Goal: Information Seeking & Learning: Learn about a topic

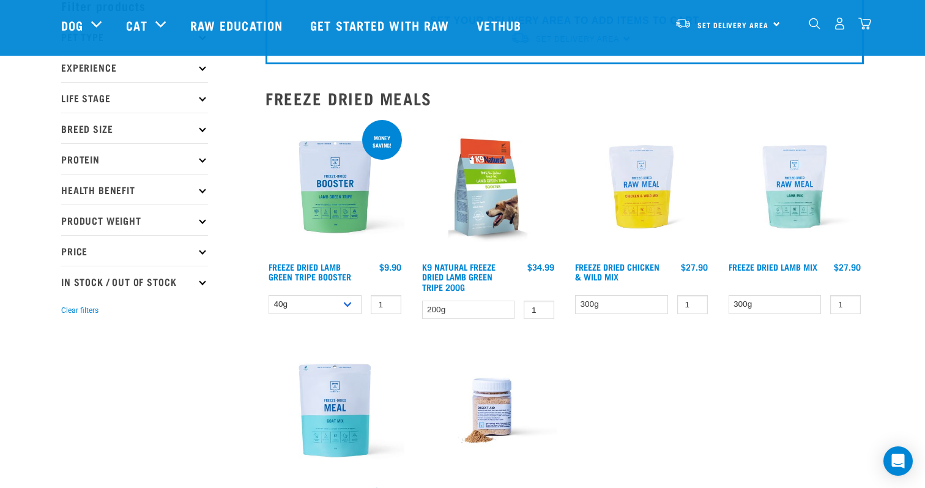
scroll to position [59, 0]
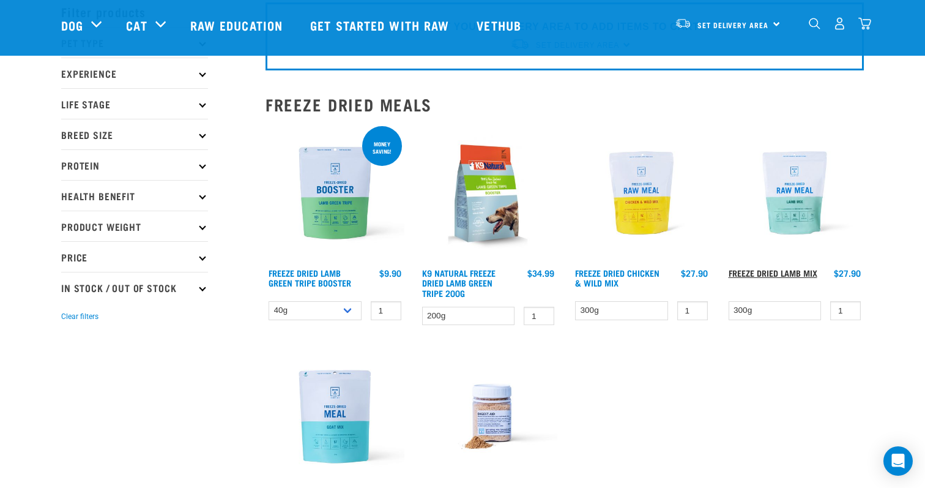
click at [764, 270] on link "Freeze Dried Lamb Mix" at bounding box center [773, 272] width 89 height 4
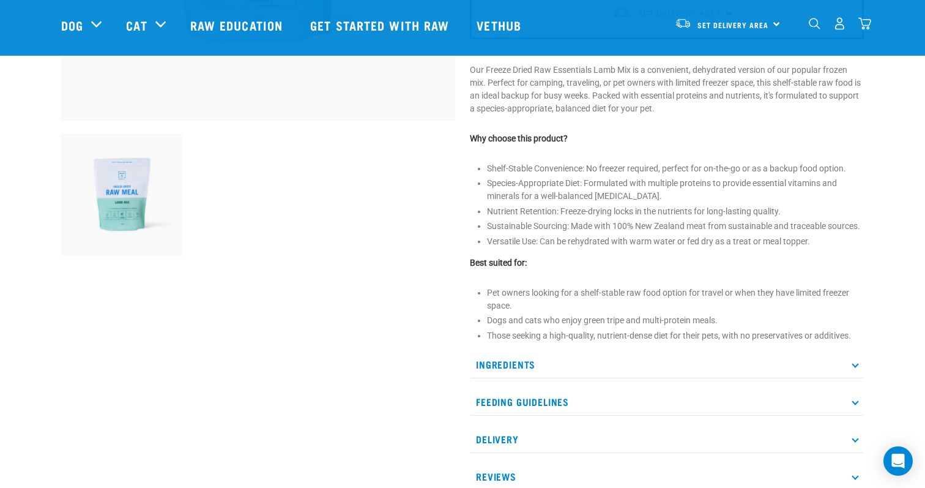
scroll to position [365, 0]
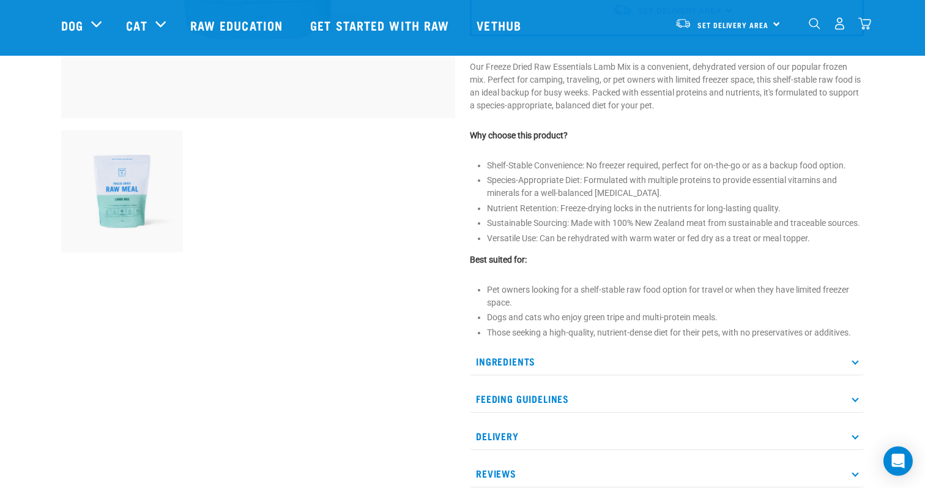
click at [698, 360] on p "Ingredients" at bounding box center [667, 362] width 394 height 28
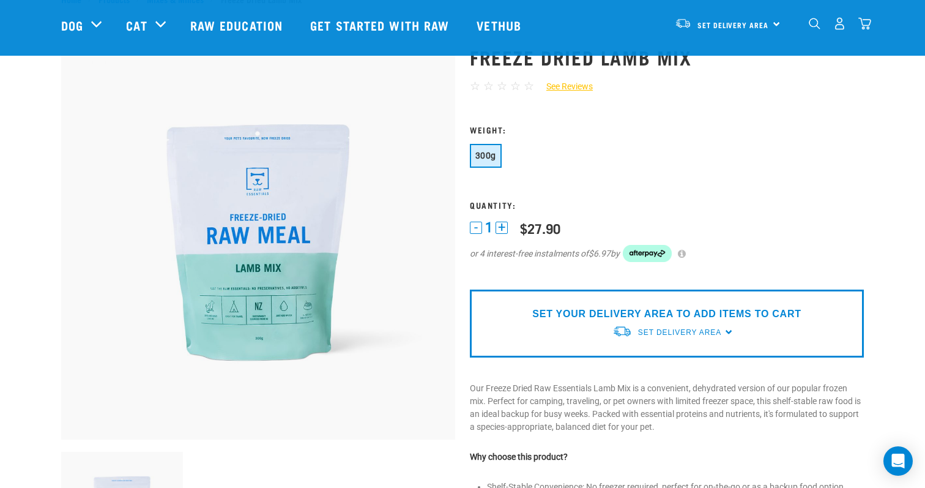
scroll to position [42, 0]
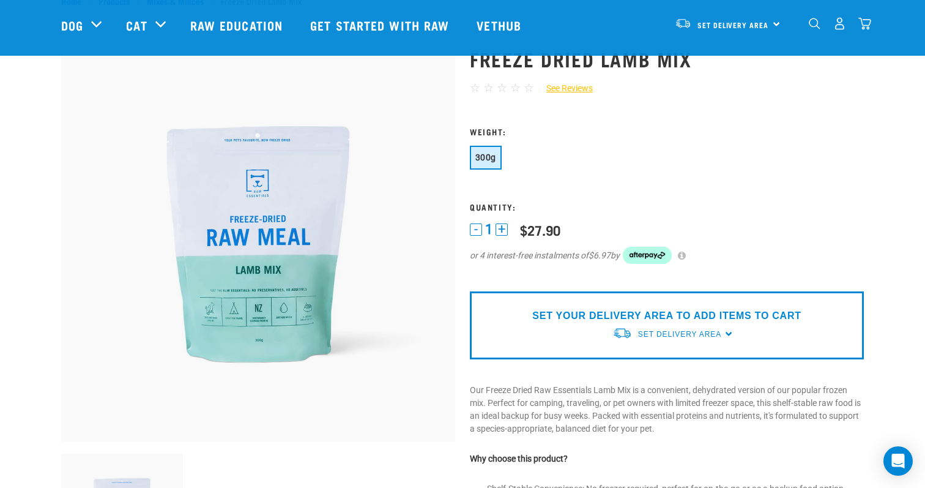
click at [280, 313] on img at bounding box center [258, 244] width 394 height 394
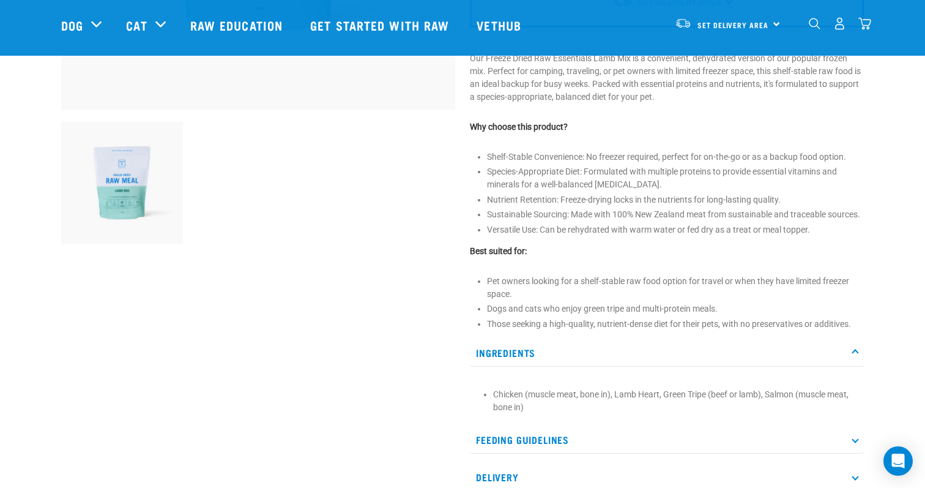
scroll to position [361, 0]
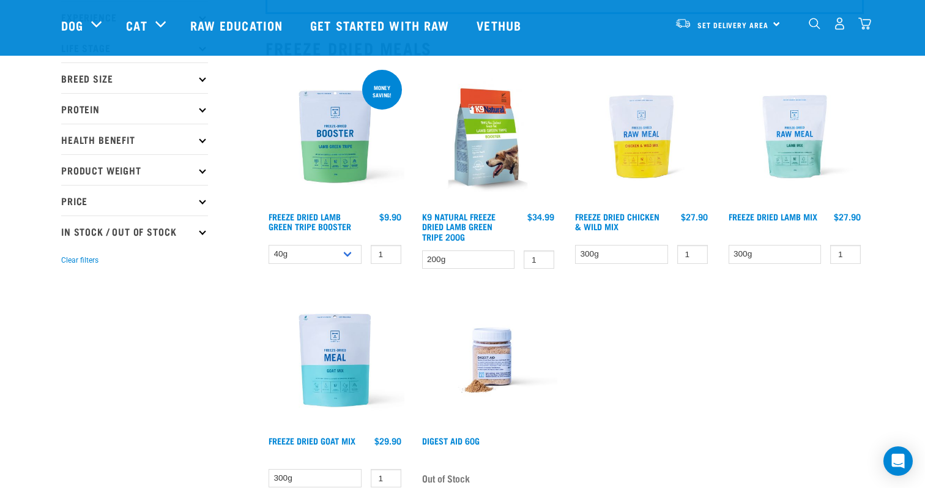
scroll to position [121, 0]
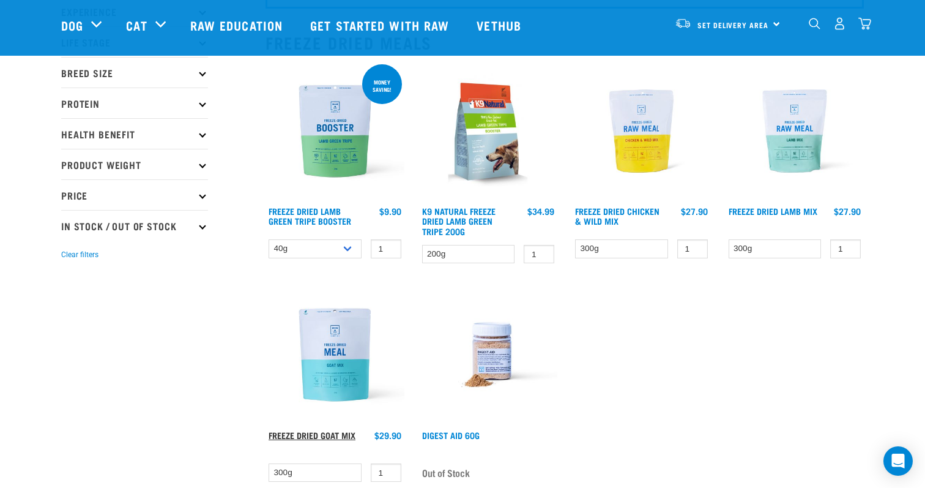
click at [299, 433] on link "Freeze Dried Goat Mix" at bounding box center [312, 435] width 87 height 4
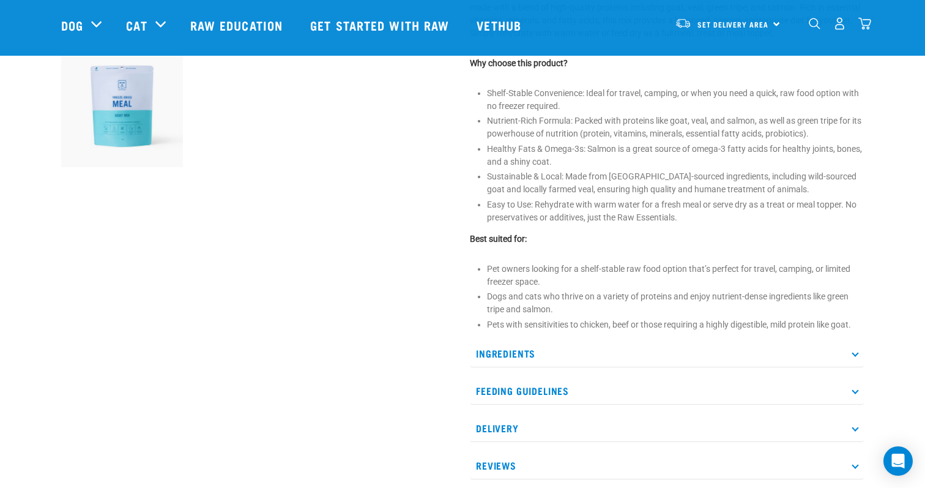
scroll to position [452, 0]
click at [526, 349] on p "Ingredients" at bounding box center [667, 352] width 394 height 28
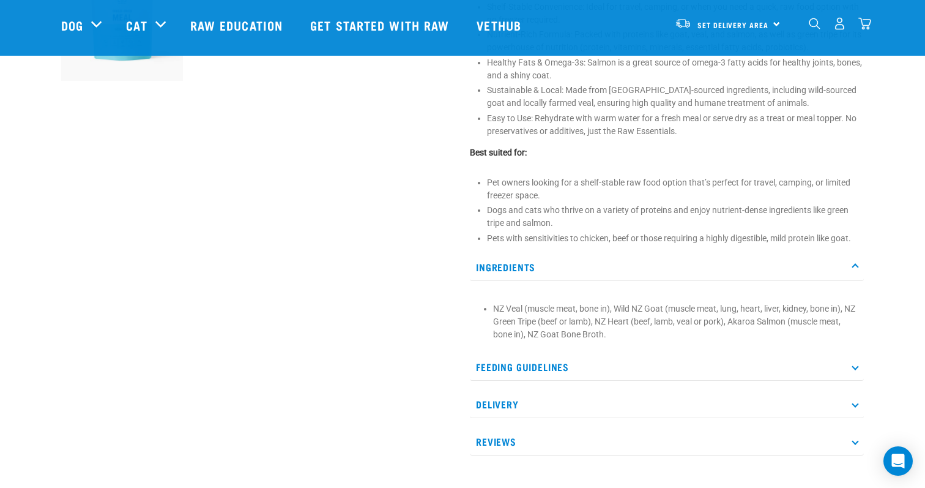
scroll to position [549, 0]
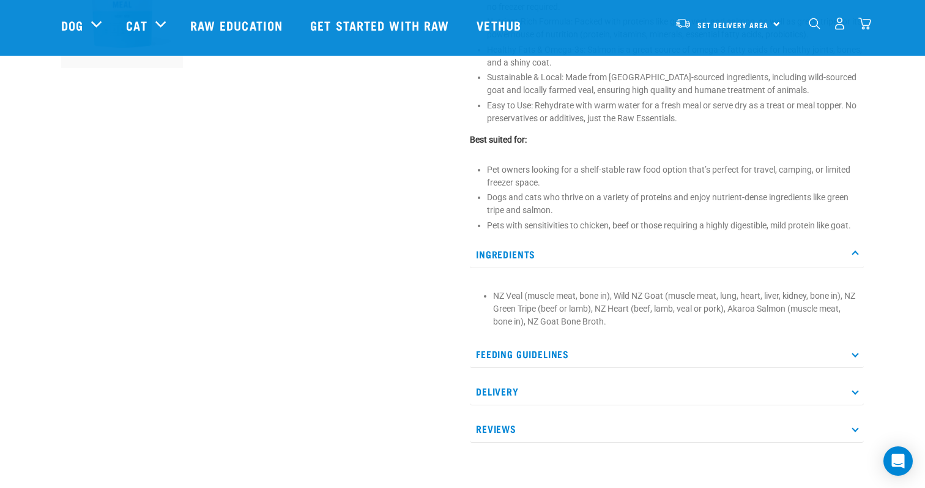
click at [521, 362] on p "Feeding Guidelines" at bounding box center [667, 354] width 394 height 28
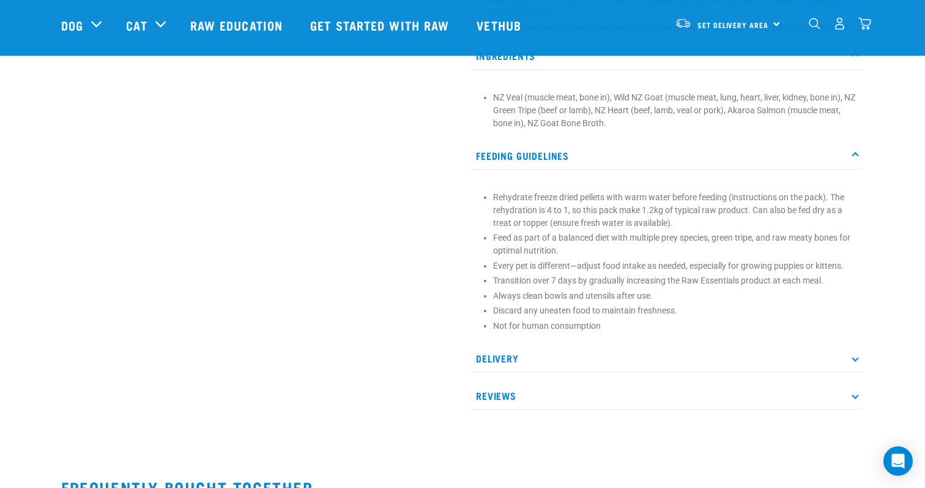
scroll to position [780, 0]
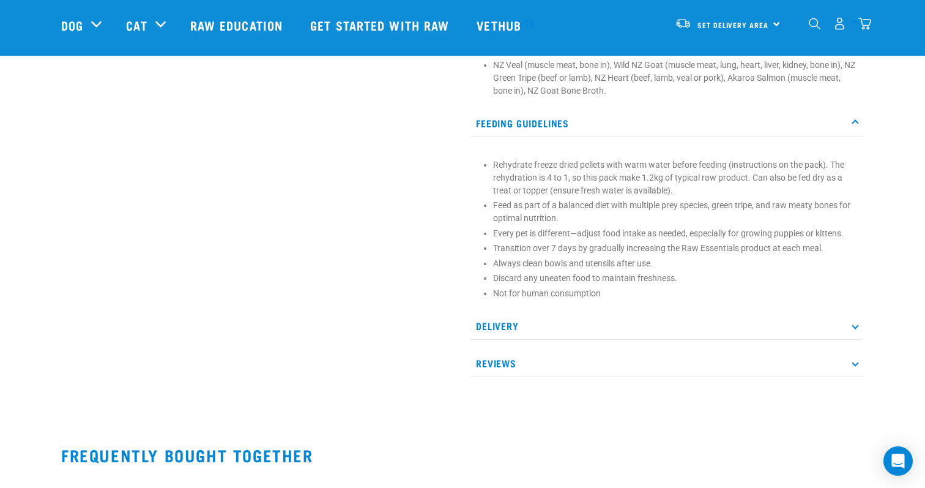
click at [556, 364] on p "Reviews" at bounding box center [667, 363] width 394 height 28
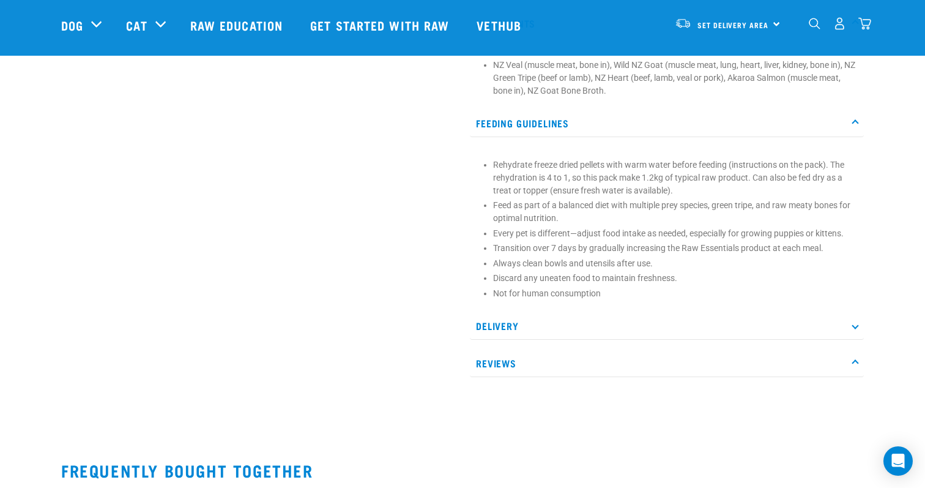
click at [844, 363] on p "Reviews" at bounding box center [667, 363] width 394 height 28
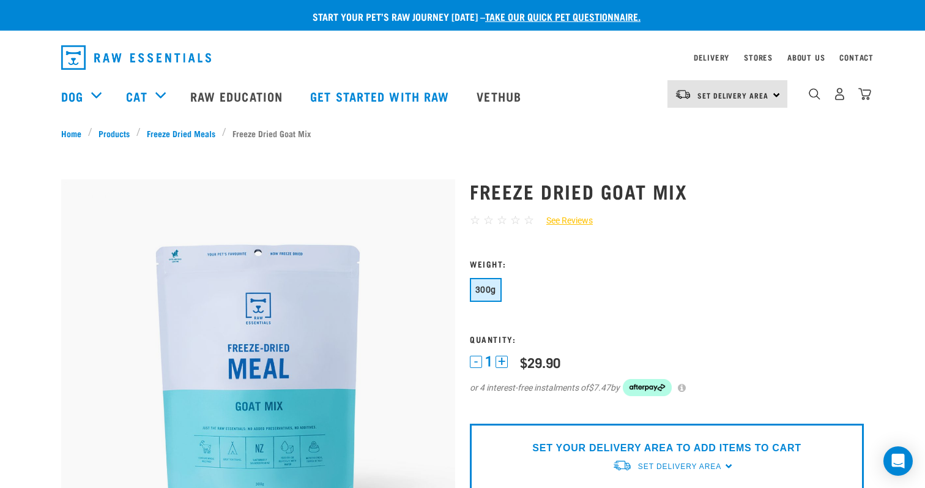
scroll to position [0, 0]
click at [754, 56] on link "Stores" at bounding box center [758, 57] width 29 height 4
